Goal: Task Accomplishment & Management: Manage account settings

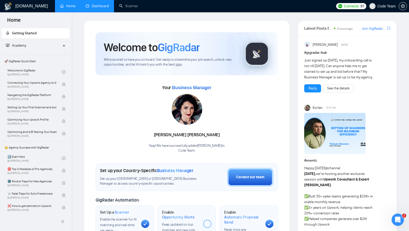
click at [93, 8] on link "Dashboard" at bounding box center [97, 6] width 23 height 4
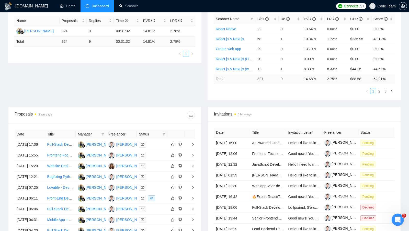
scroll to position [103, 0]
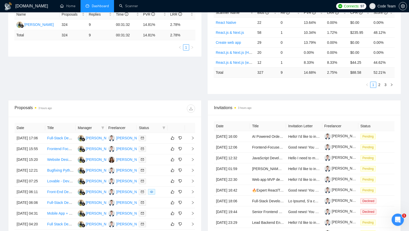
click at [161, 127] on div "Status" at bounding box center [152, 128] width 27 height 6
click at [163, 126] on icon "filter" at bounding box center [164, 127] width 3 height 3
click at [146, 136] on span "Chat" at bounding box center [148, 136] width 10 height 4
checkbox input "true"
click at [165, 117] on div "Date Title Manager Freelancer Status [DATE] 17:06 Full-Stack Developer (React +…" at bounding box center [104, 187] width 193 height 140
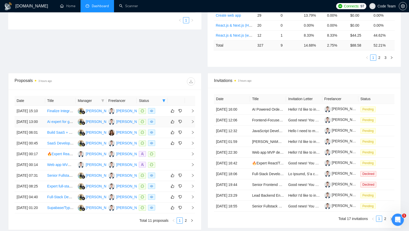
scroll to position [135, 0]
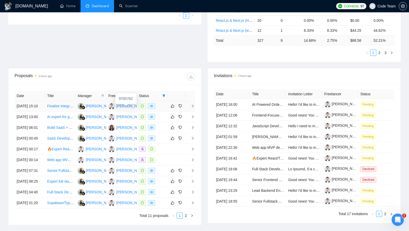
click at [122, 108] on div "[PERSON_NAME]" at bounding box center [130, 106] width 29 height 6
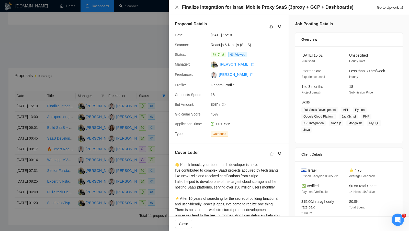
click at [157, 131] on div at bounding box center [204, 115] width 409 height 231
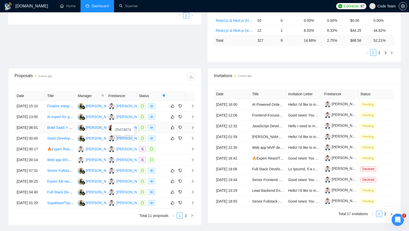
click at [128, 130] on div "[PERSON_NAME]" at bounding box center [130, 128] width 29 height 6
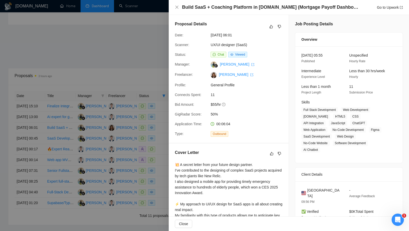
click at [102, 69] on div at bounding box center [204, 115] width 409 height 231
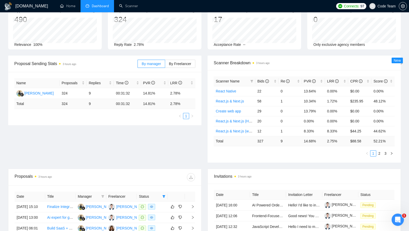
scroll to position [0, 0]
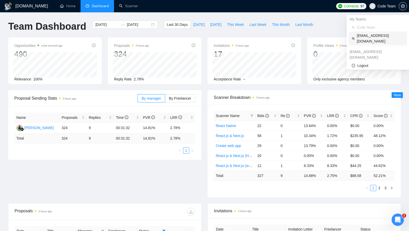
click at [368, 37] on span "[EMAIL_ADDRESS][DOMAIN_NAME]" at bounding box center [380, 38] width 47 height 11
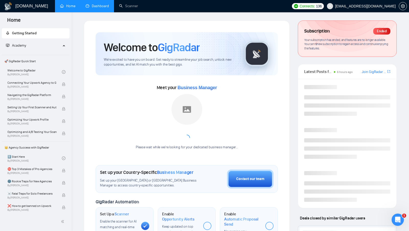
click at [92, 8] on link "Dashboard" at bounding box center [97, 6] width 23 height 4
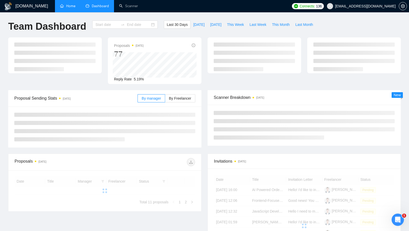
type input "[DATE]"
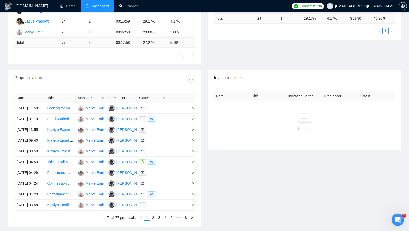
scroll to position [158, 0]
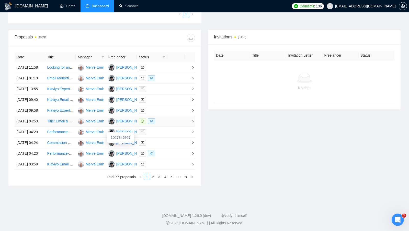
click at [127, 124] on div "[PERSON_NAME]" at bounding box center [130, 121] width 29 height 6
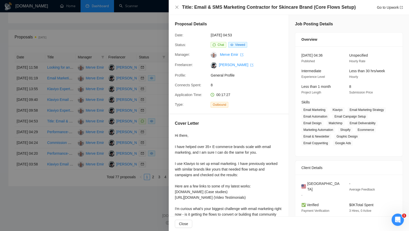
click at [99, 30] on div at bounding box center [204, 115] width 409 height 231
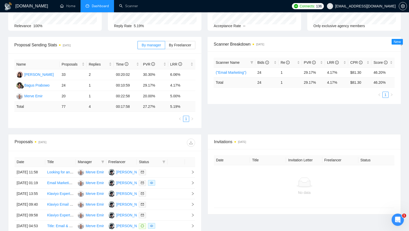
scroll to position [0, 0]
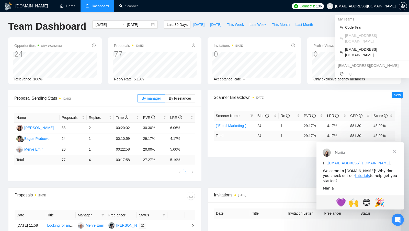
click at [385, 6] on span "[EMAIL_ADDRESS][DOMAIN_NAME]" at bounding box center [366, 6] width 61 height 0
click at [361, 45] on li "[EMAIL_ADDRESS][DOMAIN_NAME]" at bounding box center [372, 52] width 70 height 14
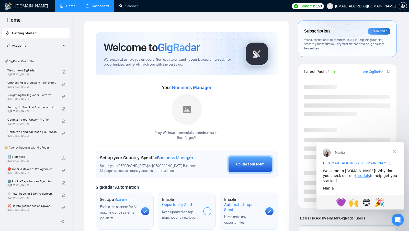
click at [105, 6] on link "Dashboard" at bounding box center [97, 6] width 23 height 4
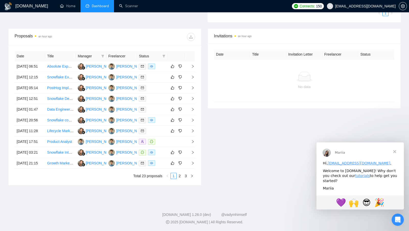
scroll to position [194, 0]
click at [402, 6] on icon "setting" at bounding box center [403, 6] width 4 height 4
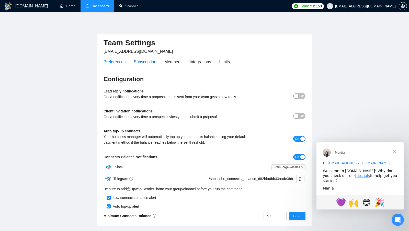
click at [154, 62] on div "Subscription" at bounding box center [145, 62] width 23 height 6
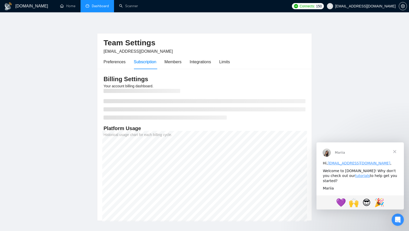
scroll to position [6, 0]
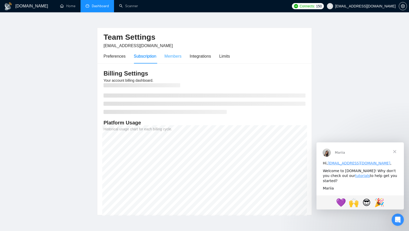
click at [182, 51] on div "Members" at bounding box center [173, 56] width 17 height 15
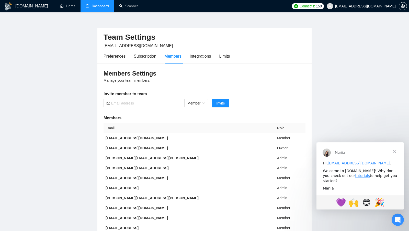
scroll to position [62, 0]
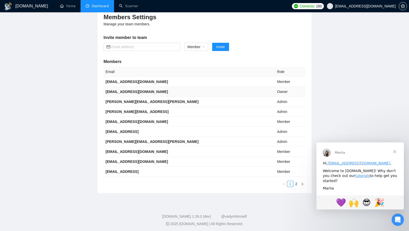
click at [161, 91] on td "uttamkumaran17@gmail.com" at bounding box center [190, 92] width 172 height 10
copy b "uttamkumaran17@gmail.com"
click at [116, 101] on b "robert.tseng@brainforge.ai" at bounding box center [152, 102] width 93 height 4
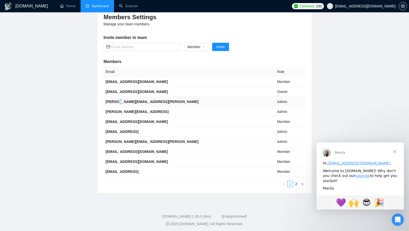
click at [116, 101] on b "robert.tseng@brainforge.ai" at bounding box center [152, 102] width 93 height 4
copy b "robert.tseng@brainforge.ai"
click at [123, 110] on b "uttam@brainforge.ai" at bounding box center [137, 112] width 63 height 4
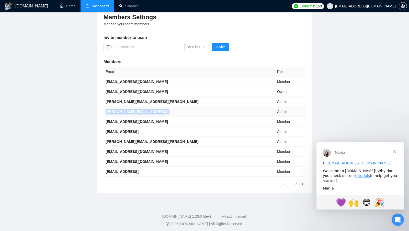
click at [123, 110] on b "uttam@brainforge.ai" at bounding box center [137, 112] width 63 height 4
copy b "uttam@brainforge.ai"
click at [126, 130] on b "ambersiru.lin@brainforge.ai" at bounding box center [122, 131] width 33 height 4
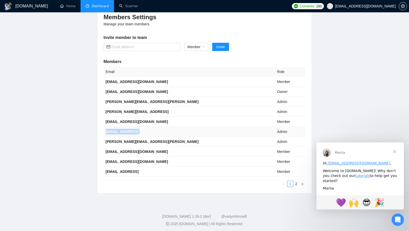
copy b "ambersiru.lin@brainforge.ai"
click at [132, 141] on b "ryan.brosas@brainforge.ai" at bounding box center [152, 141] width 93 height 4
copy b "ryan.brosas@brainforge.ai"
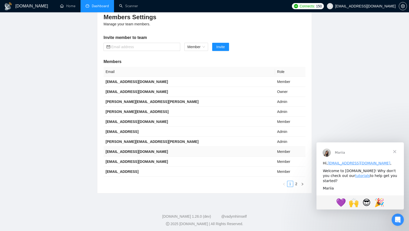
click at [141, 149] on b "ericnowak1983@web.de" at bounding box center [137, 151] width 62 height 4
copy b "ericnowak1983@web.de"
click at [158, 150] on td "ericnowak1983@web.de" at bounding box center [190, 152] width 172 height 10
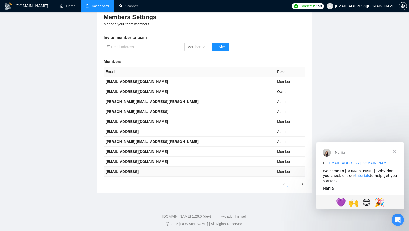
click at [138, 169] on b "elissamae.cid@brainforge.ai" at bounding box center [122, 171] width 33 height 4
copy b "elissamae.cid@brainforge.ai"
click at [184, 105] on td "robert.tseng@brainforge.ai" at bounding box center [190, 102] width 172 height 10
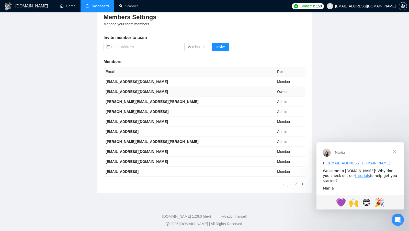
scroll to position [0, 0]
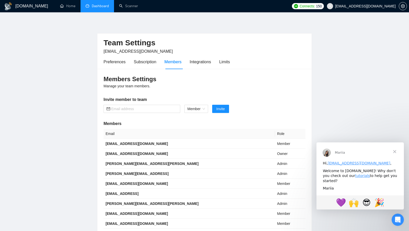
click at [395, 153] on span "Закрити" at bounding box center [395, 151] width 18 height 18
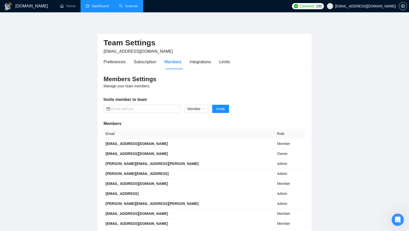
click at [123, 4] on link "Scanner" at bounding box center [128, 6] width 19 height 4
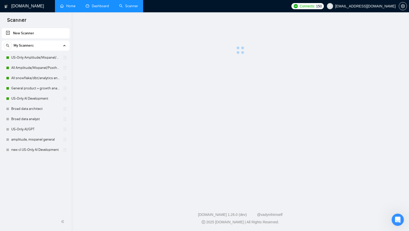
click at [75, 7] on link "Home" at bounding box center [67, 6] width 15 height 4
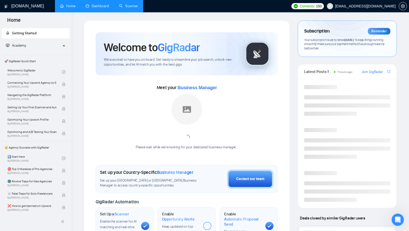
click at [75, 7] on link "Home" at bounding box center [67, 6] width 15 height 4
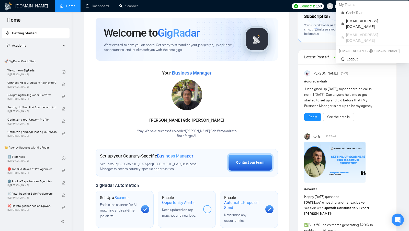
scroll to position [14, 0]
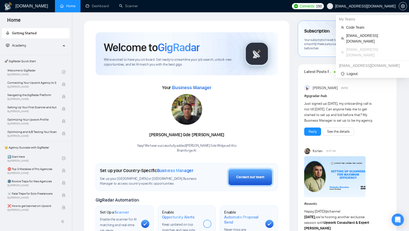
click at [380, 6] on span "[EMAIL_ADDRESS][DOMAIN_NAME]" at bounding box center [366, 6] width 61 height 0
click at [370, 60] on span "[EMAIL_ADDRESS][DOMAIN_NAME]" at bounding box center [376, 65] width 58 height 11
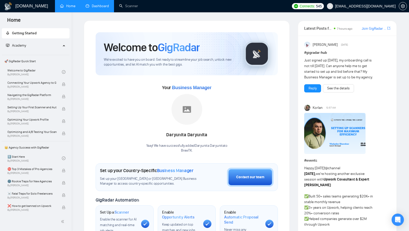
click at [99, 6] on link "Dashboard" at bounding box center [97, 6] width 23 height 4
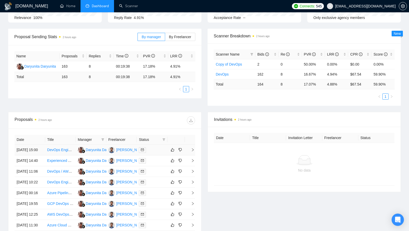
scroll to position [16, 0]
